Goal: Task Accomplishment & Management: Use online tool/utility

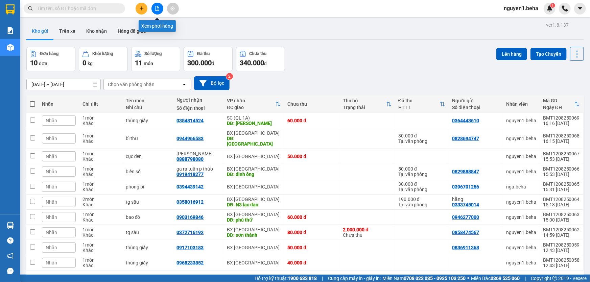
click at [155, 9] on icon "file-add" at bounding box center [157, 8] width 5 height 5
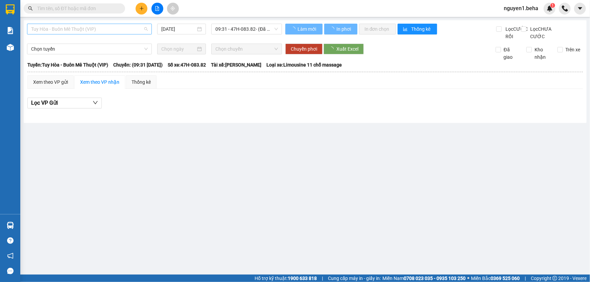
click at [98, 26] on span "Tuy Hòa - Buôn Mê Thuột (VIP)" at bounding box center [89, 29] width 117 height 10
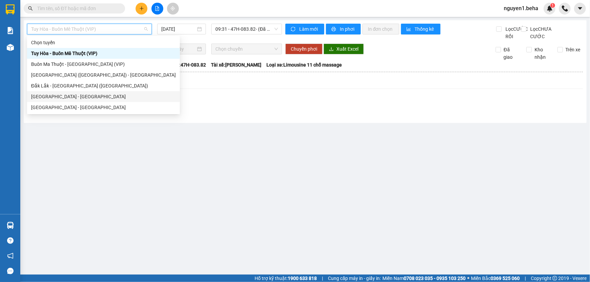
click at [64, 95] on div "[GEOGRAPHIC_DATA] - [GEOGRAPHIC_DATA]" at bounding box center [103, 96] width 145 height 7
type input "[DATE]"
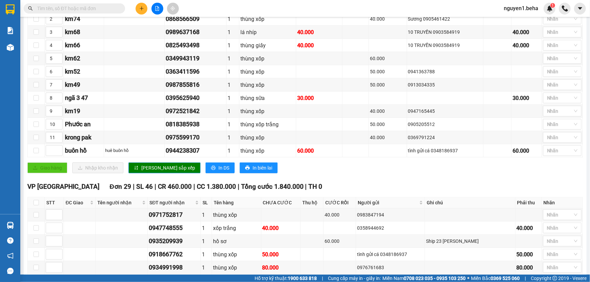
scroll to position [246, 0]
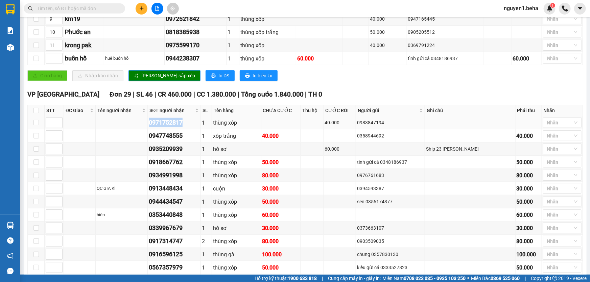
drag, startPoint x: 155, startPoint y: 128, endPoint x: 194, endPoint y: 131, distance: 39.3
click at [194, 127] on div "0971752817" at bounding box center [174, 122] width 51 height 9
copy div "0971752817"
click at [551, 127] on div at bounding box center [559, 123] width 28 height 8
click at [552, 186] on div "ĐÃ GỌI" at bounding box center [558, 185] width 30 height 7
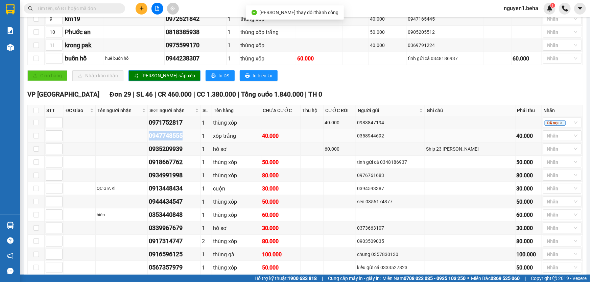
drag, startPoint x: 155, startPoint y: 141, endPoint x: 184, endPoint y: 140, distance: 29.4
click at [194, 140] on div "0947748555" at bounding box center [174, 135] width 51 height 9
copy div "0947748555"
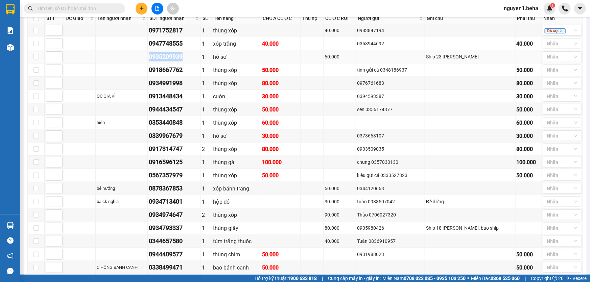
drag, startPoint x: 156, startPoint y: 63, endPoint x: 194, endPoint y: 62, distance: 37.9
click at [194, 62] on div "0935209939" at bounding box center [174, 56] width 51 height 9
copy div "0935209939"
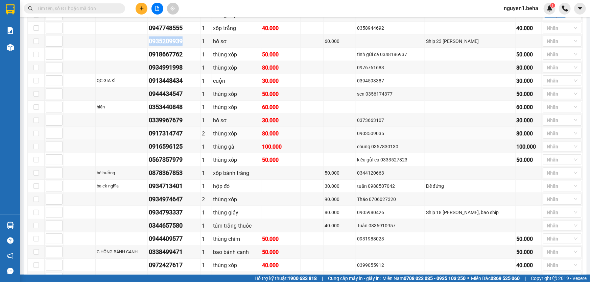
scroll to position [323, 0]
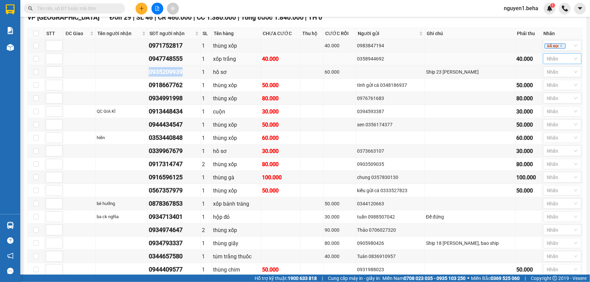
click at [548, 63] on div at bounding box center [559, 59] width 28 height 8
click at [557, 132] on div "CH NGHE" at bounding box center [558, 131] width 30 height 7
click at [545, 76] on div at bounding box center [559, 72] width 28 height 8
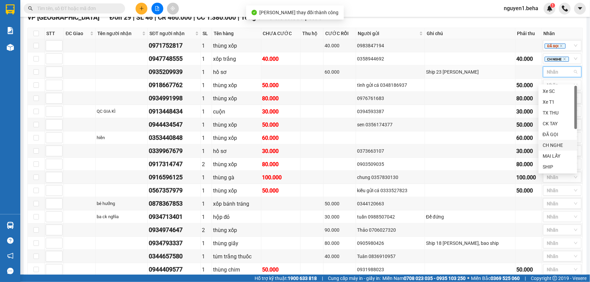
click at [549, 147] on div "CH NGHE" at bounding box center [558, 145] width 30 height 7
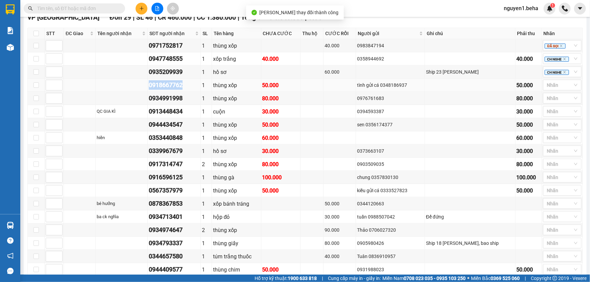
drag, startPoint x: 155, startPoint y: 91, endPoint x: 189, endPoint y: 89, distance: 33.9
click at [189, 89] on div "0918667762" at bounding box center [174, 84] width 51 height 9
copy div "0918667762"
drag, startPoint x: 155, startPoint y: 104, endPoint x: 192, endPoint y: 105, distance: 37.2
click at [192, 103] on div "0934991998" at bounding box center [174, 98] width 51 height 9
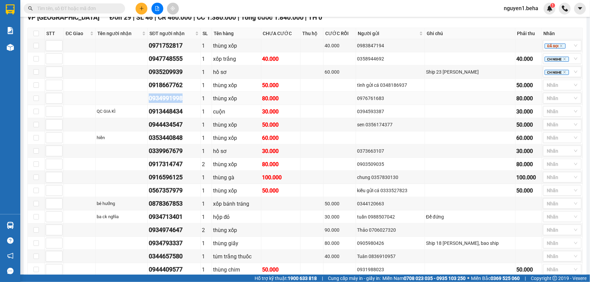
copy div "0934991998"
click at [548, 89] on div at bounding box center [559, 85] width 28 height 8
click at [549, 147] on div "ĐÃ GỌI" at bounding box center [558, 147] width 30 height 7
drag, startPoint x: 155, startPoint y: 104, endPoint x: 189, endPoint y: 104, distance: 34.8
click at [189, 103] on div "0934991998" at bounding box center [174, 98] width 51 height 9
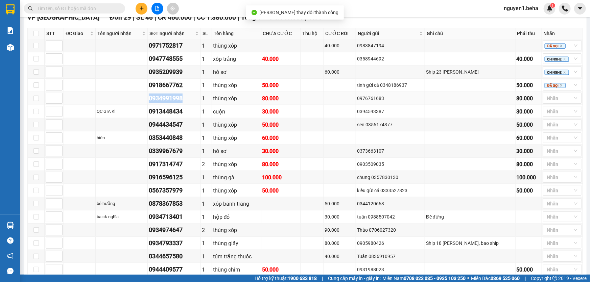
copy div "0934991998"
drag, startPoint x: 155, startPoint y: 116, endPoint x: 191, endPoint y: 118, distance: 36.6
click at [191, 116] on div "0913448434" at bounding box center [174, 111] width 51 height 9
copy div "0913448434"
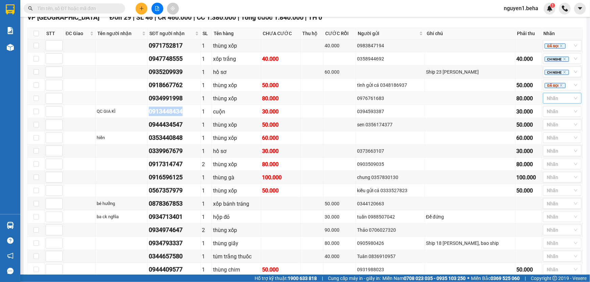
drag, startPoint x: 548, startPoint y: 105, endPoint x: 555, endPoint y: 108, distance: 6.8
click at [548, 102] on div at bounding box center [559, 98] width 28 height 8
click at [550, 191] on div "SHIP" at bounding box center [558, 192] width 30 height 7
drag, startPoint x: 155, startPoint y: 129, endPoint x: 192, endPoint y: 127, distance: 37.6
click at [192, 127] on div "0944434547" at bounding box center [174, 124] width 51 height 9
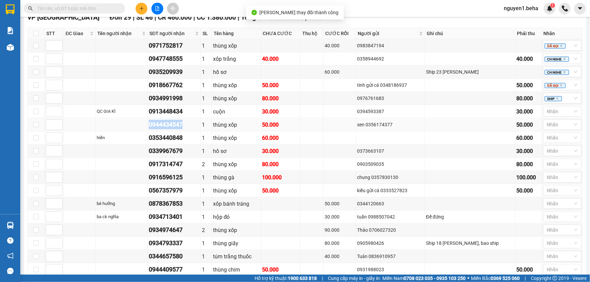
copy div "0944434547"
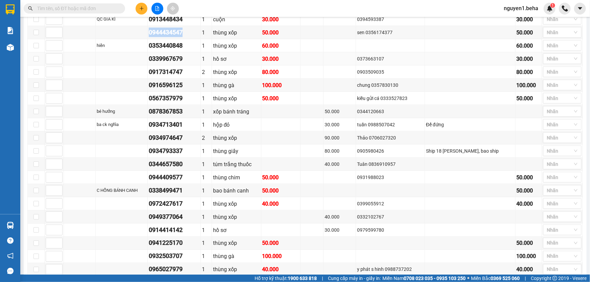
scroll to position [384, 0]
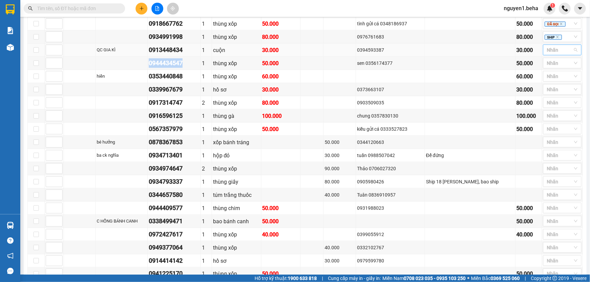
click at [548, 54] on div at bounding box center [559, 50] width 28 height 8
click at [556, 120] on div "CH NGHE" at bounding box center [558, 122] width 30 height 7
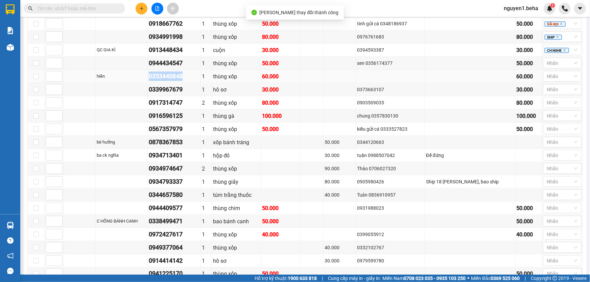
drag, startPoint x: 154, startPoint y: 81, endPoint x: 194, endPoint y: 81, distance: 40.2
click at [194, 81] on td "0353440848" at bounding box center [174, 76] width 53 height 13
copy div "0353440848"
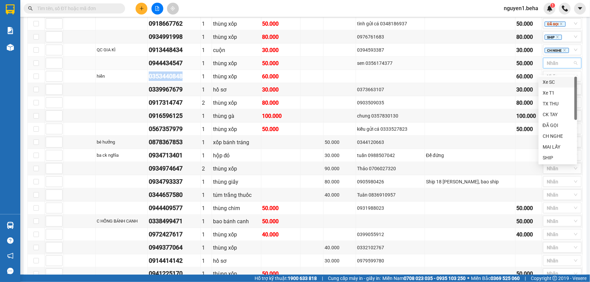
click at [548, 67] on div at bounding box center [559, 63] width 28 height 8
click at [555, 133] on div "CH NGHE" at bounding box center [558, 136] width 30 height 7
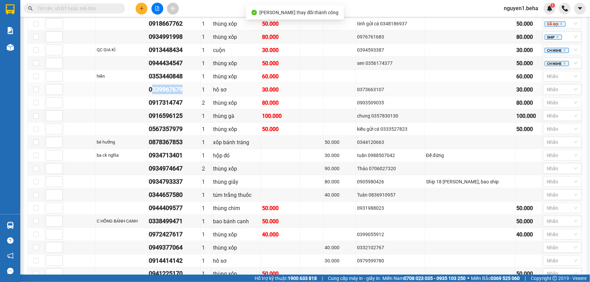
drag, startPoint x: 156, startPoint y: 96, endPoint x: 191, endPoint y: 94, distance: 34.6
click at [193, 94] on div "0339967679" at bounding box center [174, 89] width 51 height 9
click at [190, 94] on div "0339967679" at bounding box center [174, 89] width 51 height 9
drag, startPoint x: 155, startPoint y: 95, endPoint x: 193, endPoint y: 95, distance: 38.2
click at [193, 94] on div "0339967679" at bounding box center [174, 89] width 51 height 9
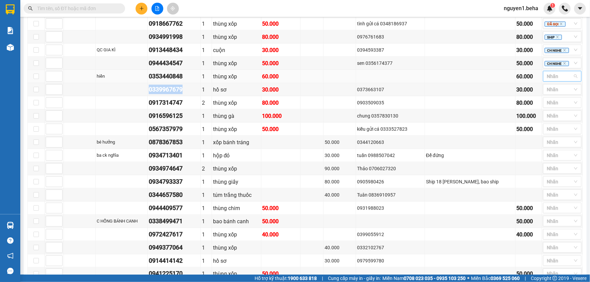
click at [547, 80] on div at bounding box center [559, 76] width 28 height 8
click at [555, 138] on div "ĐÃ GỌI" at bounding box center [558, 138] width 30 height 7
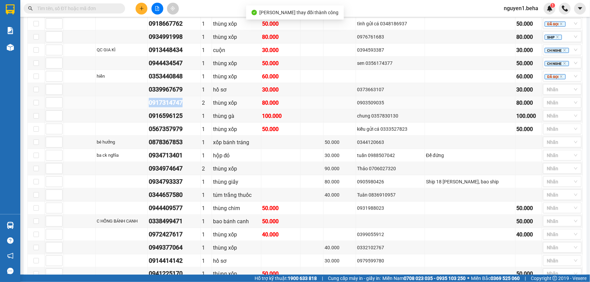
drag, startPoint x: 153, startPoint y: 107, endPoint x: 192, endPoint y: 106, distance: 39.2
click at [192, 106] on td "0917314747" at bounding box center [174, 102] width 53 height 13
click at [545, 93] on div at bounding box center [559, 90] width 28 height 8
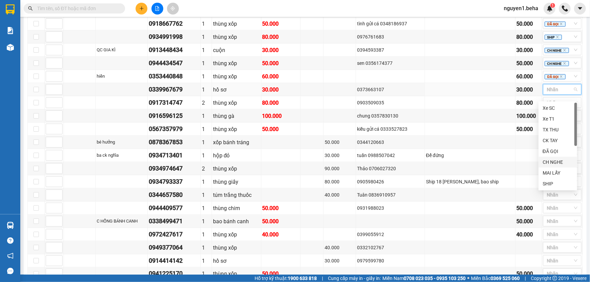
click at [548, 160] on div "CH NGHE" at bounding box center [558, 162] width 30 height 7
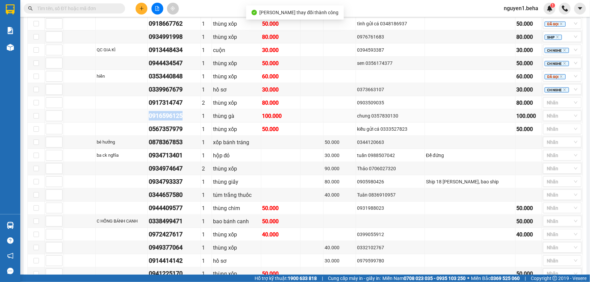
drag, startPoint x: 155, startPoint y: 121, endPoint x: 190, endPoint y: 119, distance: 34.9
click at [190, 119] on div "0916596125" at bounding box center [174, 115] width 51 height 9
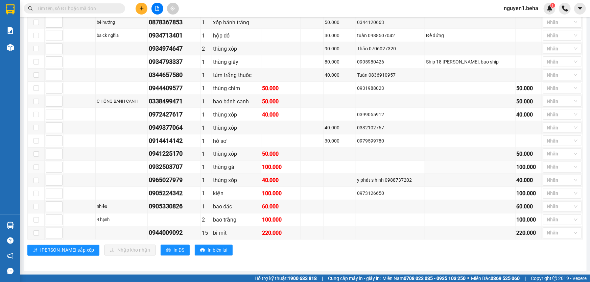
scroll to position [415, 0]
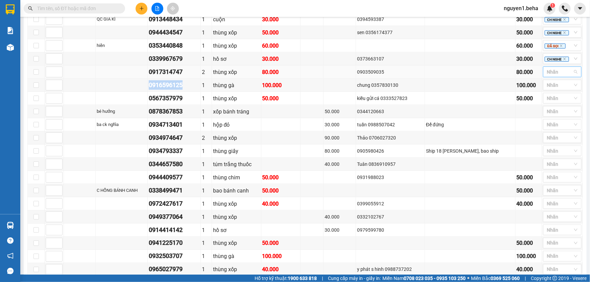
click at [551, 76] on div at bounding box center [559, 72] width 28 height 8
click at [554, 143] on div "CH NGHE" at bounding box center [558, 144] width 30 height 7
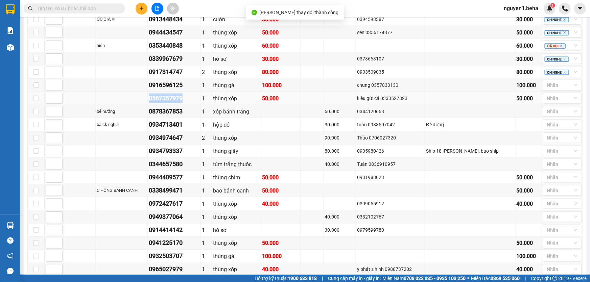
drag, startPoint x: 154, startPoint y: 103, endPoint x: 182, endPoint y: 103, distance: 28.1
click at [189, 102] on td "0567357979" at bounding box center [174, 98] width 53 height 13
click at [545, 89] on div at bounding box center [559, 85] width 28 height 8
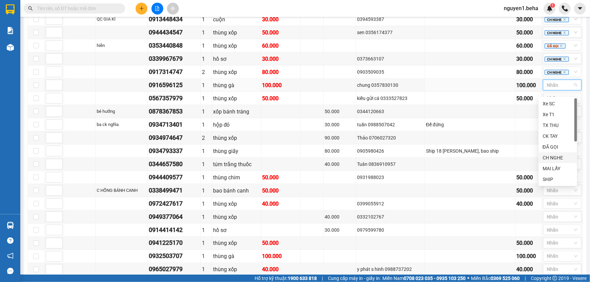
click at [548, 157] on div "CH NGHE" at bounding box center [558, 157] width 30 height 7
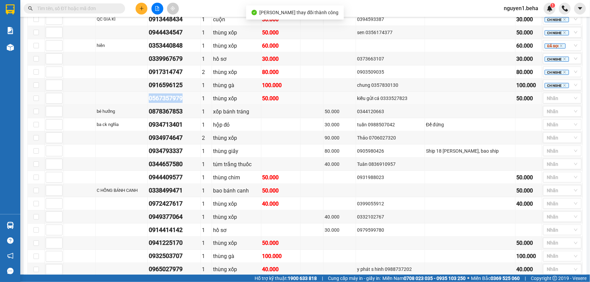
drag, startPoint x: 153, startPoint y: 102, endPoint x: 190, endPoint y: 103, distance: 37.2
click at [190, 103] on tr "0567357979 1 thùng xốp 50.000 kiều gửi cá 0333527823 50.000 Nhãn" at bounding box center [305, 98] width 555 height 13
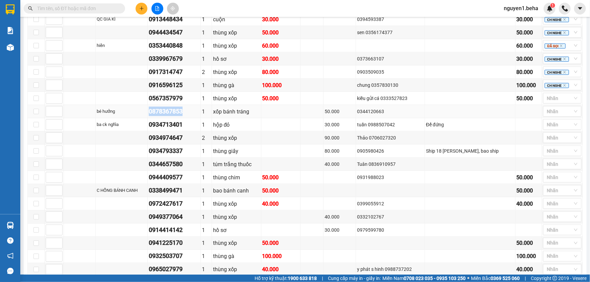
drag, startPoint x: 155, startPoint y: 117, endPoint x: 194, endPoint y: 117, distance: 38.5
click at [194, 116] on div "0878367853" at bounding box center [174, 111] width 51 height 9
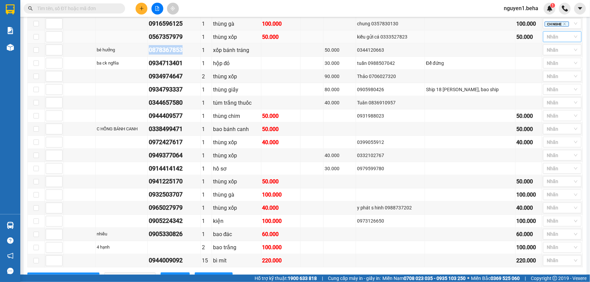
click at [547, 40] on input "search" at bounding box center [547, 37] width 1 height 8
click at [554, 99] on div "ĐÃ GỌI" at bounding box center [558, 98] width 30 height 7
click at [560, 39] on icon "close" at bounding box center [561, 37] width 3 height 3
click at [546, 41] on div at bounding box center [559, 37] width 28 height 8
click at [556, 130] on div "SHIP" at bounding box center [558, 130] width 30 height 7
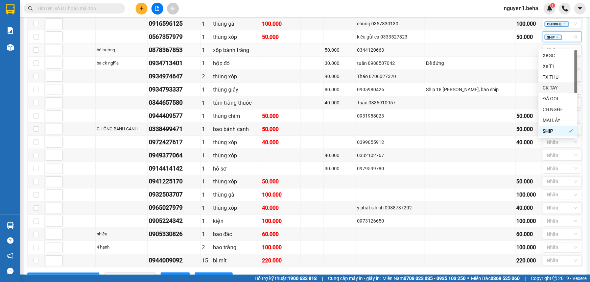
click at [424, 54] on div "0344120663" at bounding box center [390, 49] width 67 height 7
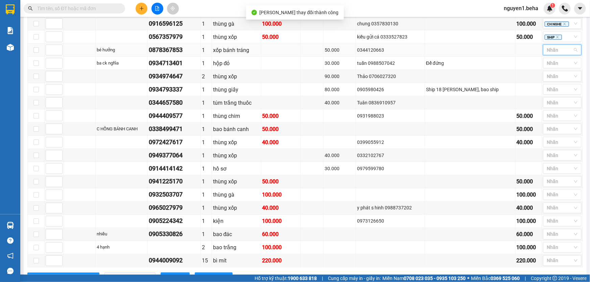
click at [547, 52] on input "search" at bounding box center [547, 50] width 1 height 8
click at [553, 112] on div "ĐÃ GỌI" at bounding box center [558, 111] width 30 height 7
drag, startPoint x: 165, startPoint y: 69, endPoint x: 190, endPoint y: 69, distance: 25.0
click at [190, 69] on td "0934713401" at bounding box center [174, 63] width 53 height 13
drag, startPoint x: 155, startPoint y: 80, endPoint x: 190, endPoint y: 83, distance: 35.6
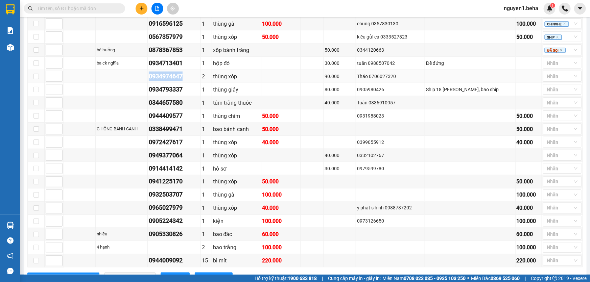
click at [190, 81] on div "0934974647" at bounding box center [174, 76] width 51 height 9
drag, startPoint x: 544, startPoint y: 69, endPoint x: 565, endPoint y: 97, distance: 34.4
click at [545, 67] on div at bounding box center [559, 63] width 28 height 8
click at [553, 135] on div "CH NGHE" at bounding box center [558, 135] width 30 height 7
drag, startPoint x: 155, startPoint y: 93, endPoint x: 191, endPoint y: 96, distance: 36.3
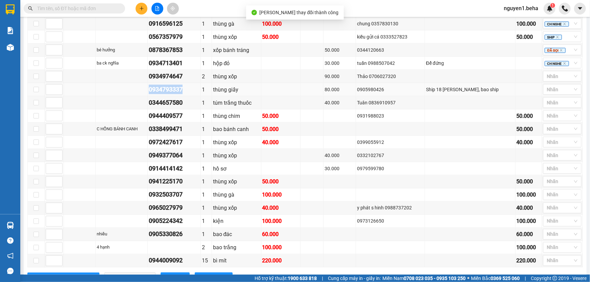
click at [191, 94] on div "0934793337" at bounding box center [174, 89] width 51 height 9
click at [550, 80] on div at bounding box center [559, 76] width 28 height 8
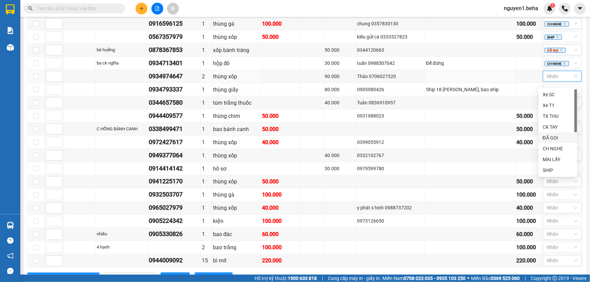
click at [555, 137] on div "ĐÃ GỌI" at bounding box center [558, 137] width 30 height 7
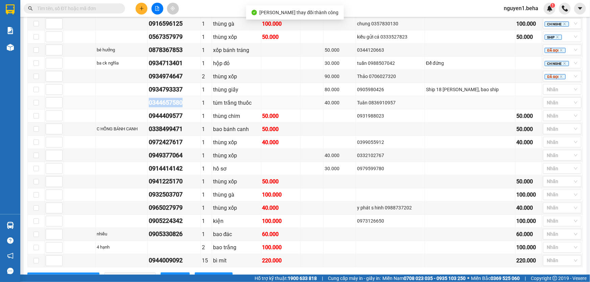
drag, startPoint x: 155, startPoint y: 106, endPoint x: 193, endPoint y: 107, distance: 37.9
click at [193, 107] on div "0344657580" at bounding box center [174, 102] width 51 height 9
drag, startPoint x: 155, startPoint y: 120, endPoint x: 190, endPoint y: 122, distance: 35.6
click at [190, 121] on div "0944409577" at bounding box center [174, 115] width 51 height 9
click at [550, 106] on div at bounding box center [559, 103] width 28 height 8
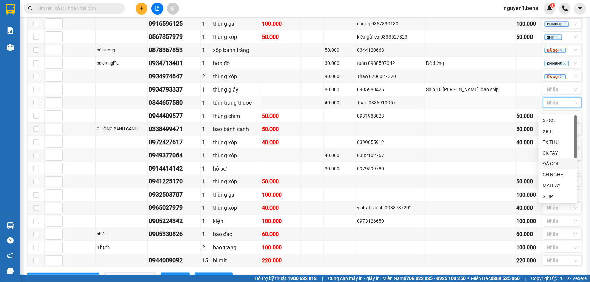
click at [549, 163] on div "ĐÃ GỌI" at bounding box center [558, 163] width 30 height 7
click at [547, 94] on div at bounding box center [559, 90] width 28 height 8
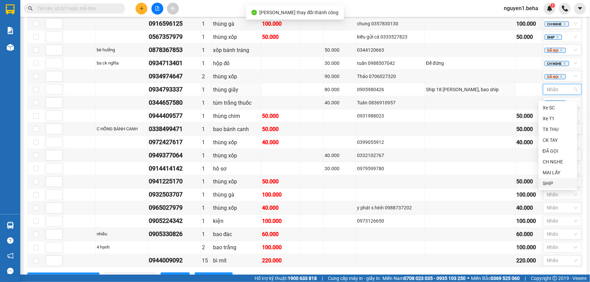
click at [548, 182] on div "SHIP" at bounding box center [558, 183] width 30 height 7
click at [356, 159] on td "40.000" at bounding box center [340, 155] width 32 height 13
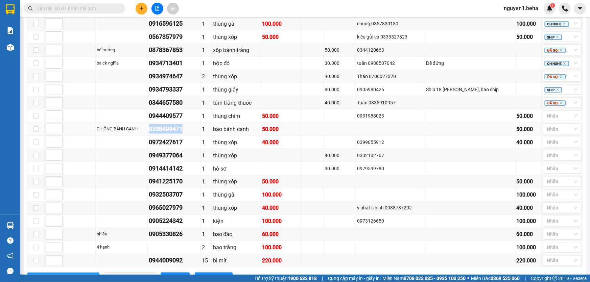
drag, startPoint x: 155, startPoint y: 135, endPoint x: 194, endPoint y: 136, distance: 39.2
click at [194, 134] on div "0338499471" at bounding box center [174, 128] width 51 height 9
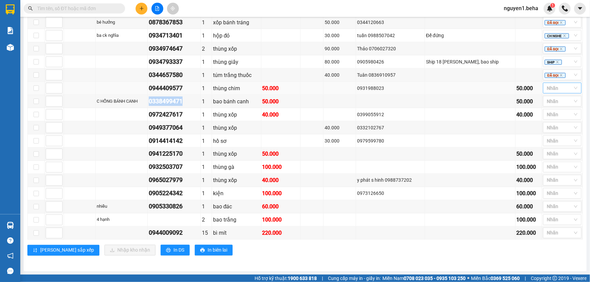
click at [545, 88] on div at bounding box center [547, 88] width 4 height 8
click at [549, 145] on div "ĐÃ GỌI" at bounding box center [558, 146] width 30 height 7
drag, startPoint x: 155, startPoint y: 115, endPoint x: 190, endPoint y: 114, distance: 35.2
click at [190, 114] on div "0972427617" at bounding box center [174, 114] width 51 height 9
click at [549, 102] on div at bounding box center [559, 101] width 28 height 8
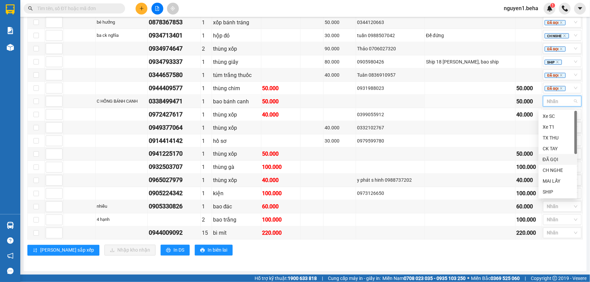
click at [555, 159] on div "ĐÃ GỌI" at bounding box center [558, 159] width 30 height 7
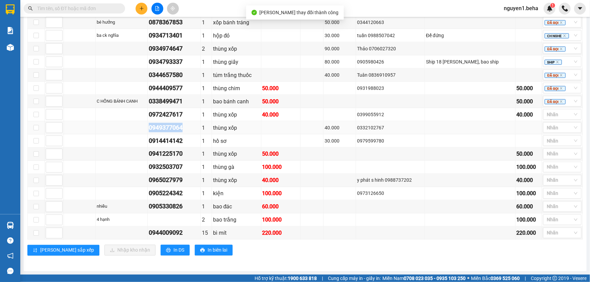
drag, startPoint x: 155, startPoint y: 130, endPoint x: 191, endPoint y: 128, distance: 36.6
click at [191, 128] on div "0949377064" at bounding box center [174, 127] width 51 height 9
click at [547, 115] on div at bounding box center [559, 115] width 28 height 8
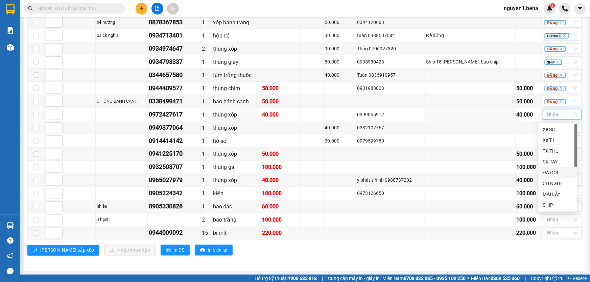
click at [549, 171] on div "ĐÃ GỌI" at bounding box center [558, 172] width 30 height 7
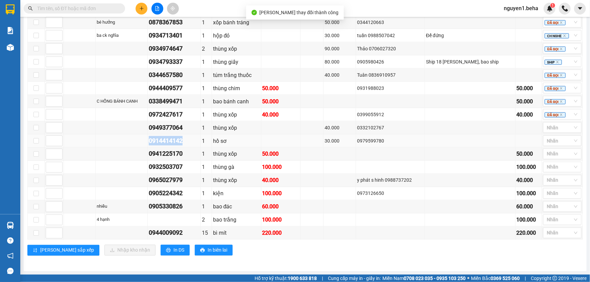
drag, startPoint x: 154, startPoint y: 142, endPoint x: 191, endPoint y: 142, distance: 36.5
click at [191, 142] on td "0914414142" at bounding box center [174, 141] width 53 height 13
click at [550, 128] on div at bounding box center [559, 128] width 28 height 8
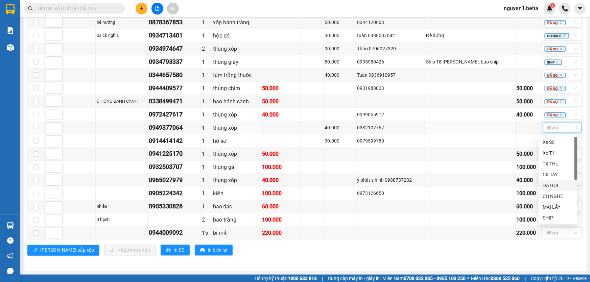
click at [546, 186] on div "ĐÃ GỌI" at bounding box center [558, 185] width 30 height 7
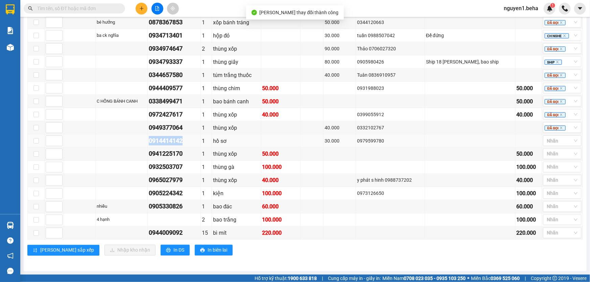
drag, startPoint x: 155, startPoint y: 142, endPoint x: 190, endPoint y: 142, distance: 34.8
click at [192, 140] on div "0914414142" at bounding box center [174, 140] width 51 height 9
click at [156, 156] on div "0941225170" at bounding box center [174, 153] width 51 height 9
drag, startPoint x: 153, startPoint y: 156, endPoint x: 193, endPoint y: 157, distance: 39.6
click at [193, 157] on td "0941225170" at bounding box center [174, 154] width 53 height 13
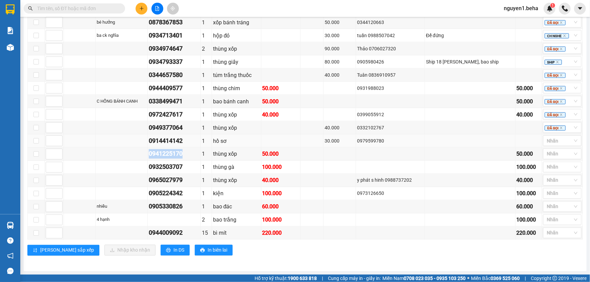
drag, startPoint x: 547, startPoint y: 142, endPoint x: 551, endPoint y: 148, distance: 7.0
click at [547, 142] on div at bounding box center [559, 141] width 28 height 8
click at [553, 208] on div "CH NGHE" at bounding box center [558, 209] width 30 height 7
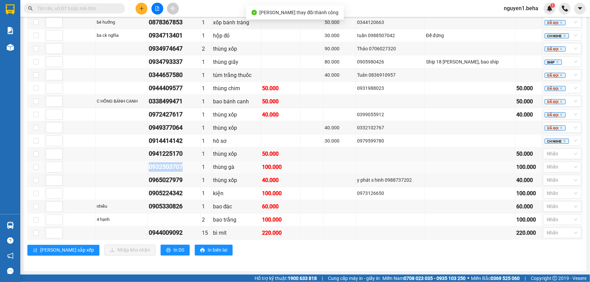
drag, startPoint x: 155, startPoint y: 169, endPoint x: 191, endPoint y: 169, distance: 35.8
click at [191, 169] on div "0932503707" at bounding box center [174, 167] width 51 height 9
click at [551, 158] on div at bounding box center [559, 154] width 28 height 8
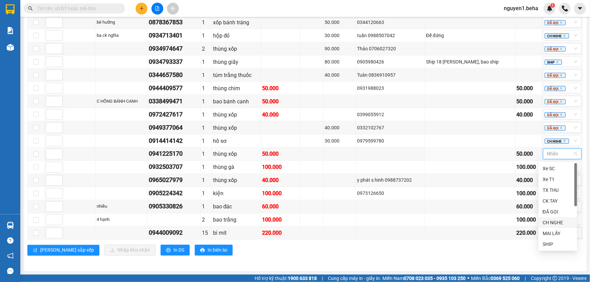
click at [553, 221] on div "CH NGHE" at bounding box center [558, 222] width 30 height 7
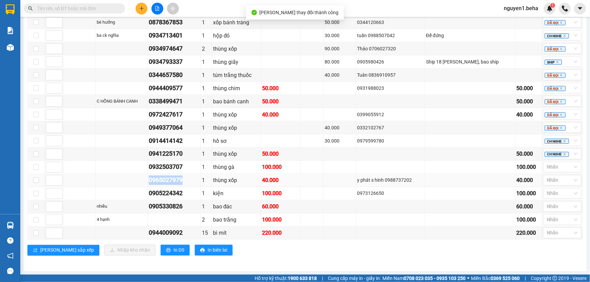
drag, startPoint x: 155, startPoint y: 182, endPoint x: 191, endPoint y: 185, distance: 35.6
click at [191, 185] on div "0965027979" at bounding box center [174, 180] width 51 height 9
click at [549, 168] on div at bounding box center [559, 167] width 28 height 8
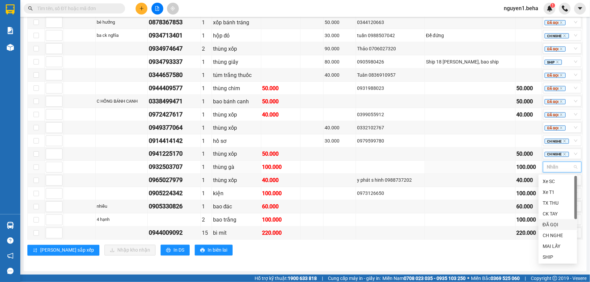
click at [553, 224] on div "ĐÃ GỌI" at bounding box center [558, 224] width 30 height 7
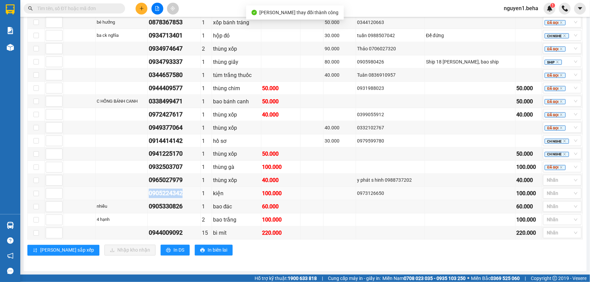
drag, startPoint x: 155, startPoint y: 193, endPoint x: 191, endPoint y: 195, distance: 36.6
click at [191, 195] on div "0905224342" at bounding box center [174, 193] width 51 height 9
click at [549, 181] on div at bounding box center [559, 181] width 28 height 8
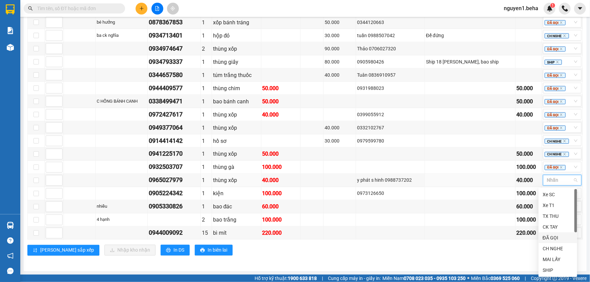
click at [549, 238] on div "ĐÃ GỌI" at bounding box center [558, 237] width 30 height 7
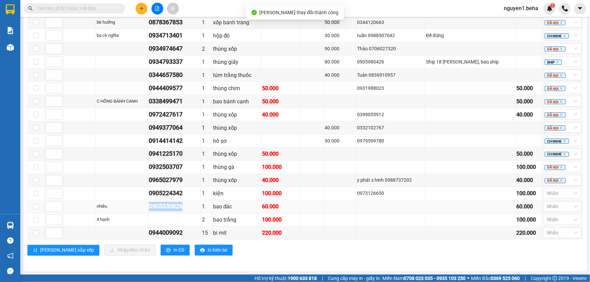
drag, startPoint x: 169, startPoint y: 209, endPoint x: 191, endPoint y: 209, distance: 22.3
click at [191, 209] on div "0905330826" at bounding box center [174, 206] width 51 height 9
click at [553, 193] on div at bounding box center [559, 194] width 28 height 8
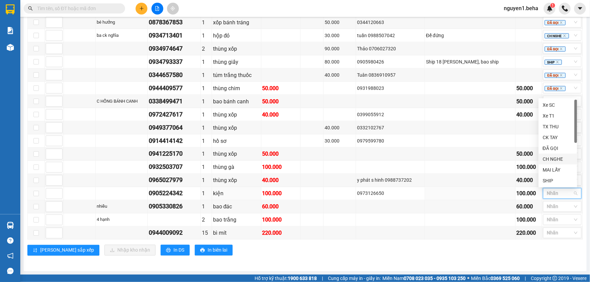
click at [555, 160] on div "CH NGHE" at bounding box center [558, 159] width 30 height 7
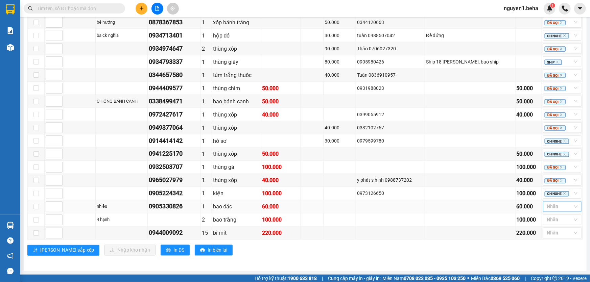
drag, startPoint x: 544, startPoint y: 205, endPoint x: 550, endPoint y: 210, distance: 7.4
click at [545, 205] on div at bounding box center [559, 207] width 28 height 8
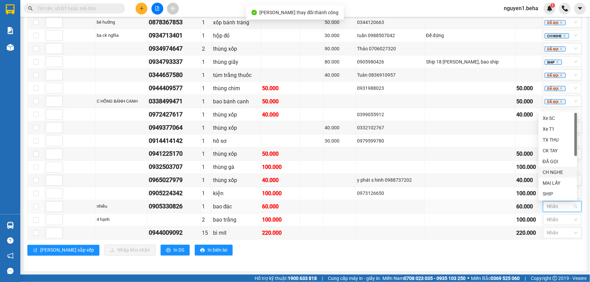
click at [556, 171] on div "CH NGHE" at bounding box center [558, 172] width 30 height 7
click at [365, 251] on div "[PERSON_NAME] sắp xếp Nhập kho nhận In DS In biên lai" at bounding box center [305, 250] width 556 height 11
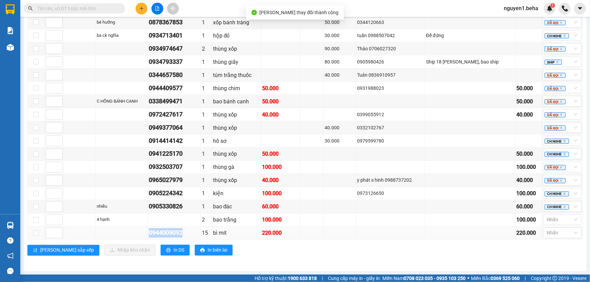
drag, startPoint x: 155, startPoint y: 233, endPoint x: 181, endPoint y: 233, distance: 26.4
click at [193, 236] on div "0944009092" at bounding box center [174, 233] width 51 height 9
click at [551, 220] on div at bounding box center [559, 220] width 28 height 8
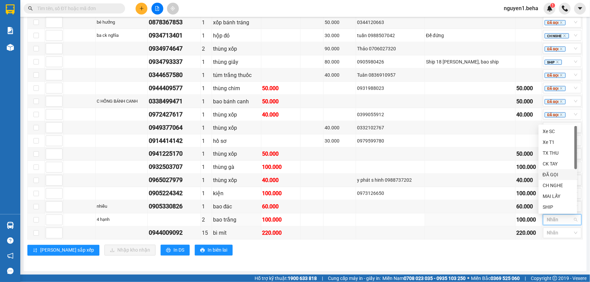
click at [552, 175] on div "ĐÃ GỌI" at bounding box center [558, 174] width 30 height 7
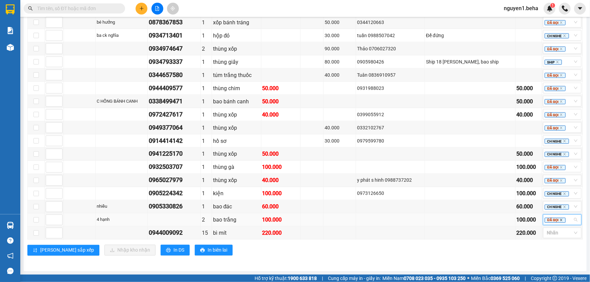
click at [560, 220] on icon "close" at bounding box center [561, 220] width 2 height 2
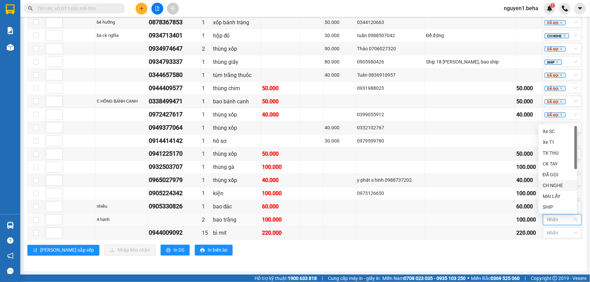
click at [460, 251] on div "[PERSON_NAME] sắp xếp Nhập kho nhận In DS In biên lai" at bounding box center [305, 250] width 556 height 11
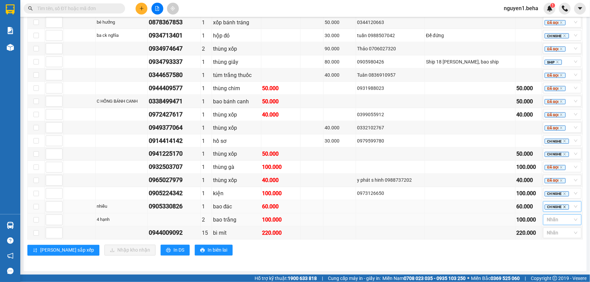
click at [563, 208] on icon "close" at bounding box center [564, 207] width 3 height 3
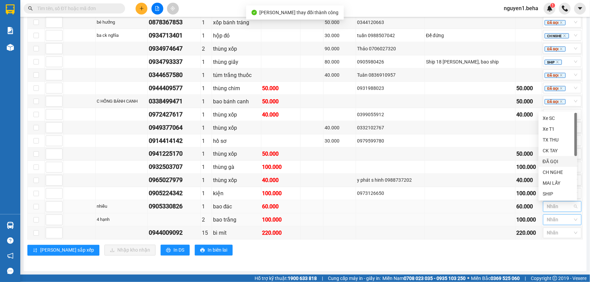
click at [548, 161] on div "ĐÃ GỌI" at bounding box center [558, 161] width 30 height 7
click at [492, 259] on div "VP [GEOGRAPHIC_DATA] 29 | SL 46 | CR 460.000 | CC 1.380.000 | Tổng cước 1.840.0…" at bounding box center [305, 46] width 556 height 430
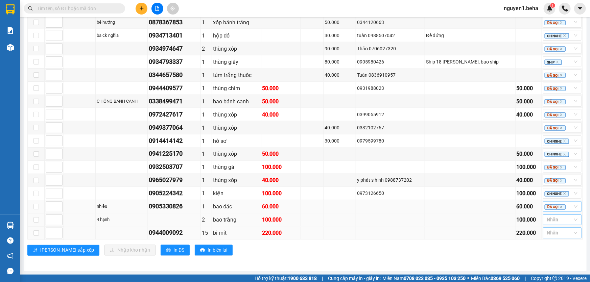
click at [547, 232] on input "search" at bounding box center [547, 233] width 1 height 8
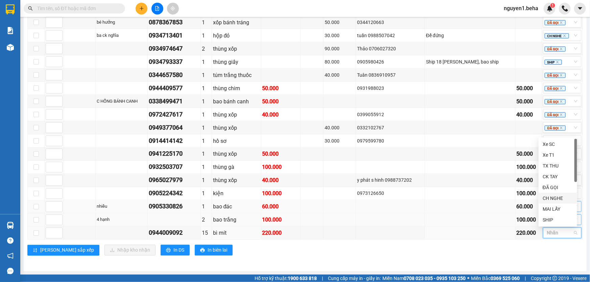
click at [555, 199] on div "CH NGHE" at bounding box center [558, 198] width 30 height 7
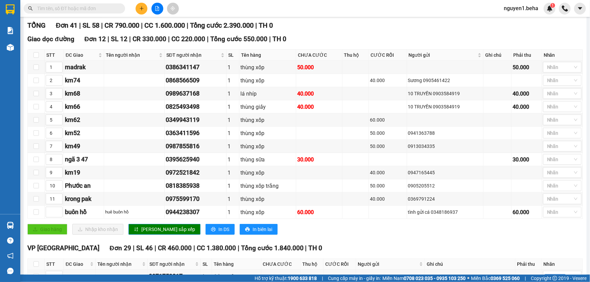
scroll to position [0, 0]
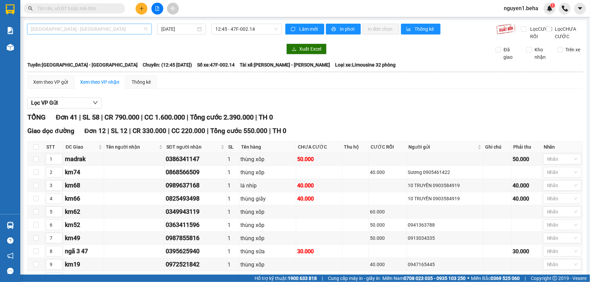
click at [94, 27] on span "[GEOGRAPHIC_DATA] - [GEOGRAPHIC_DATA]" at bounding box center [89, 29] width 117 height 10
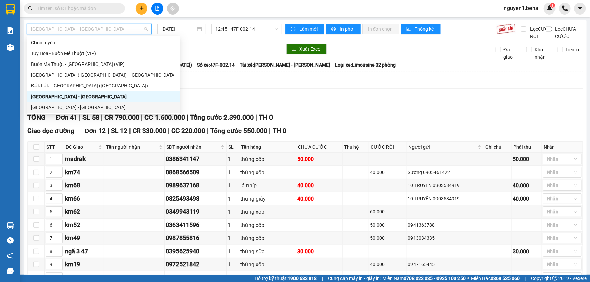
click at [62, 103] on div "[GEOGRAPHIC_DATA] - [GEOGRAPHIC_DATA]" at bounding box center [103, 107] width 153 height 11
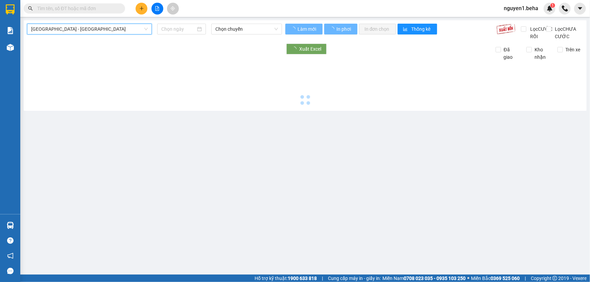
type input "[DATE]"
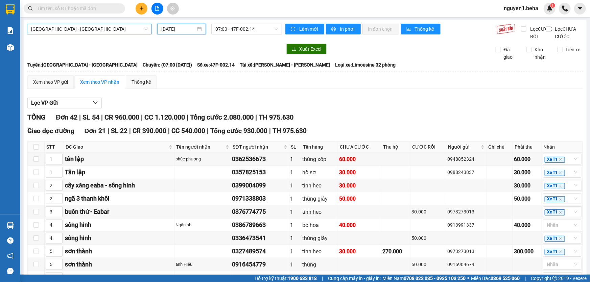
click at [78, 28] on span "[GEOGRAPHIC_DATA] - [GEOGRAPHIC_DATA]" at bounding box center [89, 29] width 117 height 10
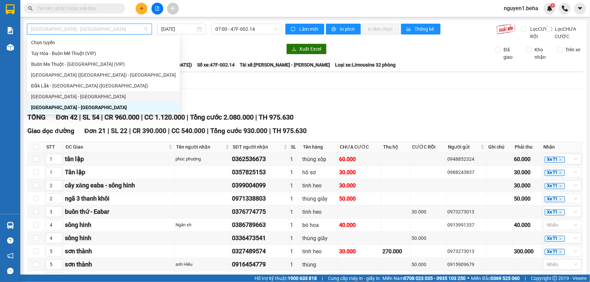
click at [108, 95] on div "[GEOGRAPHIC_DATA] - [GEOGRAPHIC_DATA]" at bounding box center [103, 96] width 145 height 7
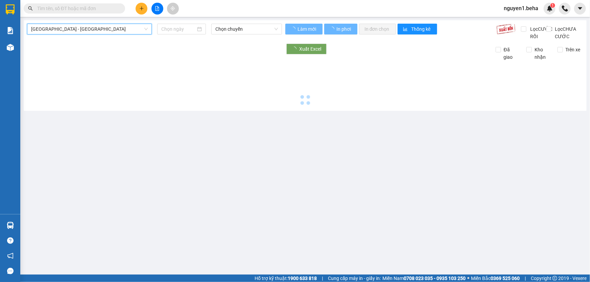
type input "[DATE]"
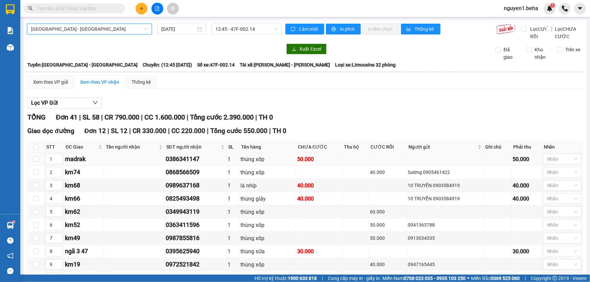
click at [182, 164] on div "0386341147" at bounding box center [196, 159] width 60 height 9
